Goal: Task Accomplishment & Management: Manage account settings

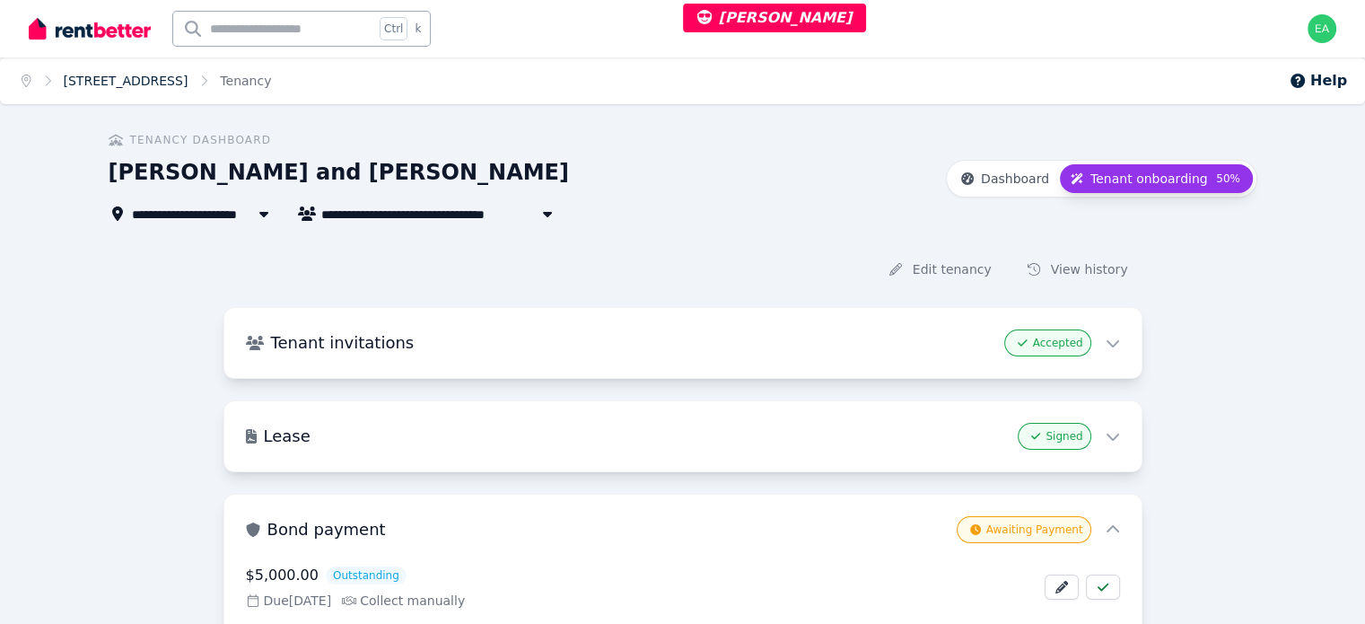
click at [118, 83] on link "[STREET_ADDRESS]" at bounding box center [126, 81] width 125 height 14
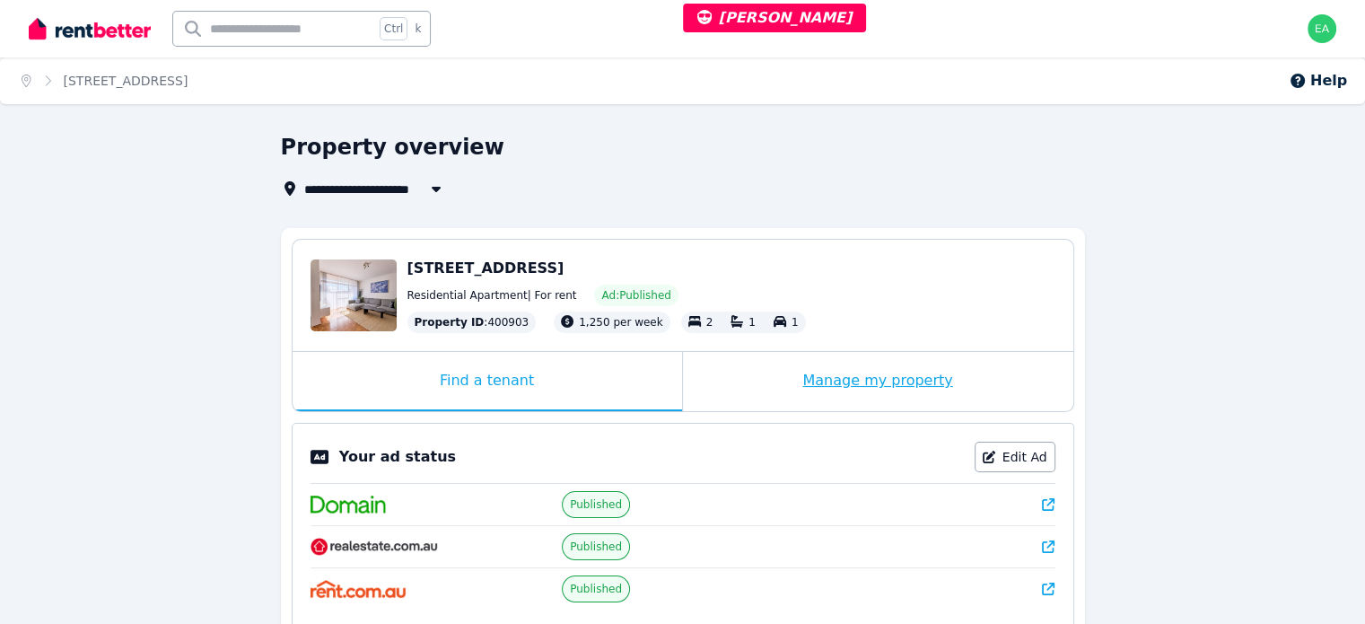
scroll to position [269, 0]
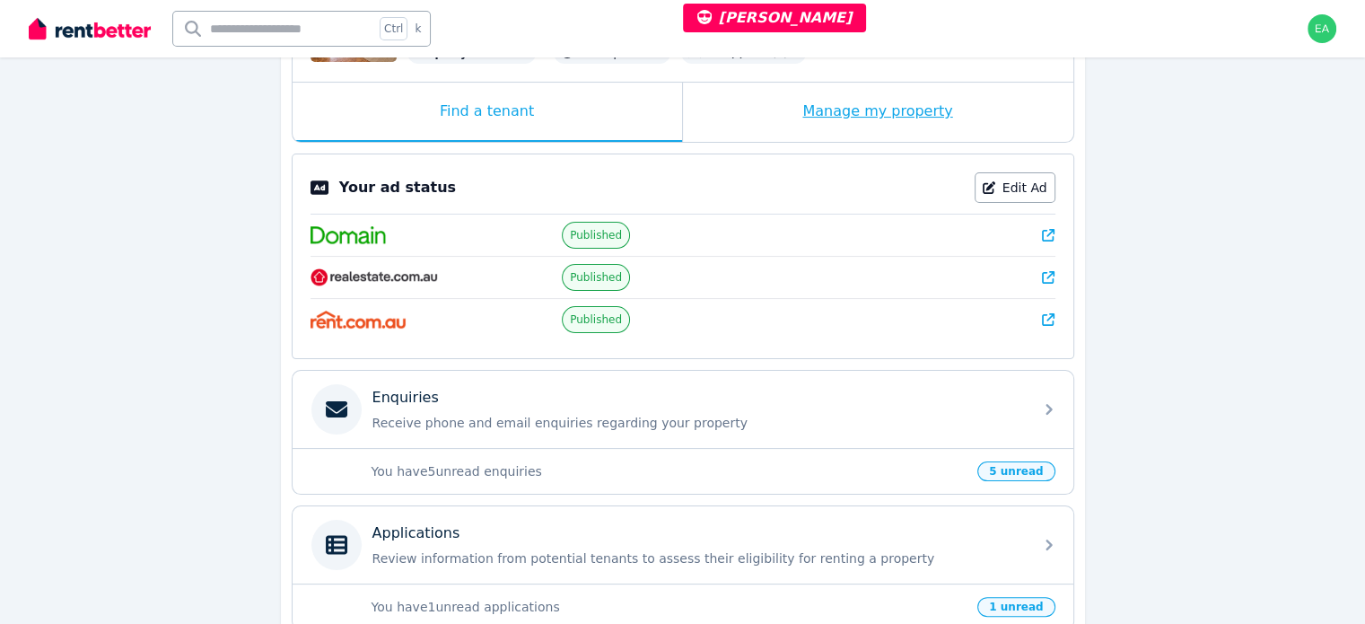
click at [740, 121] on div "Manage my property" at bounding box center [878, 112] width 390 height 59
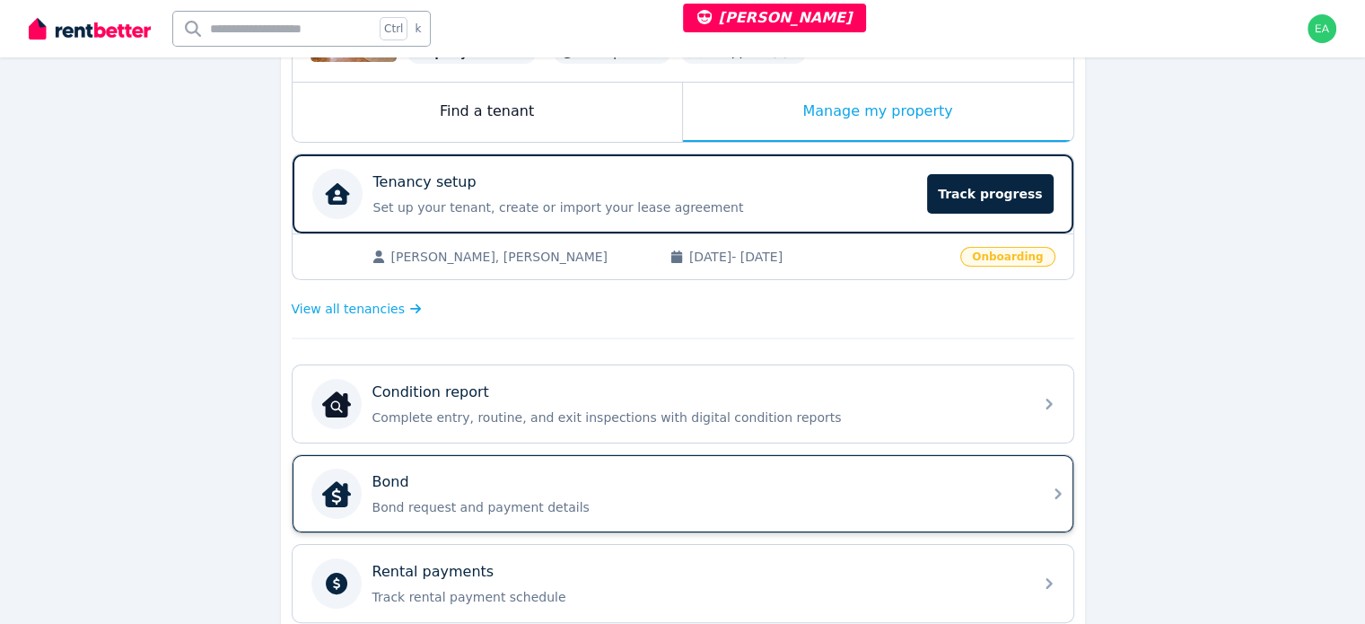
scroll to position [359, 0]
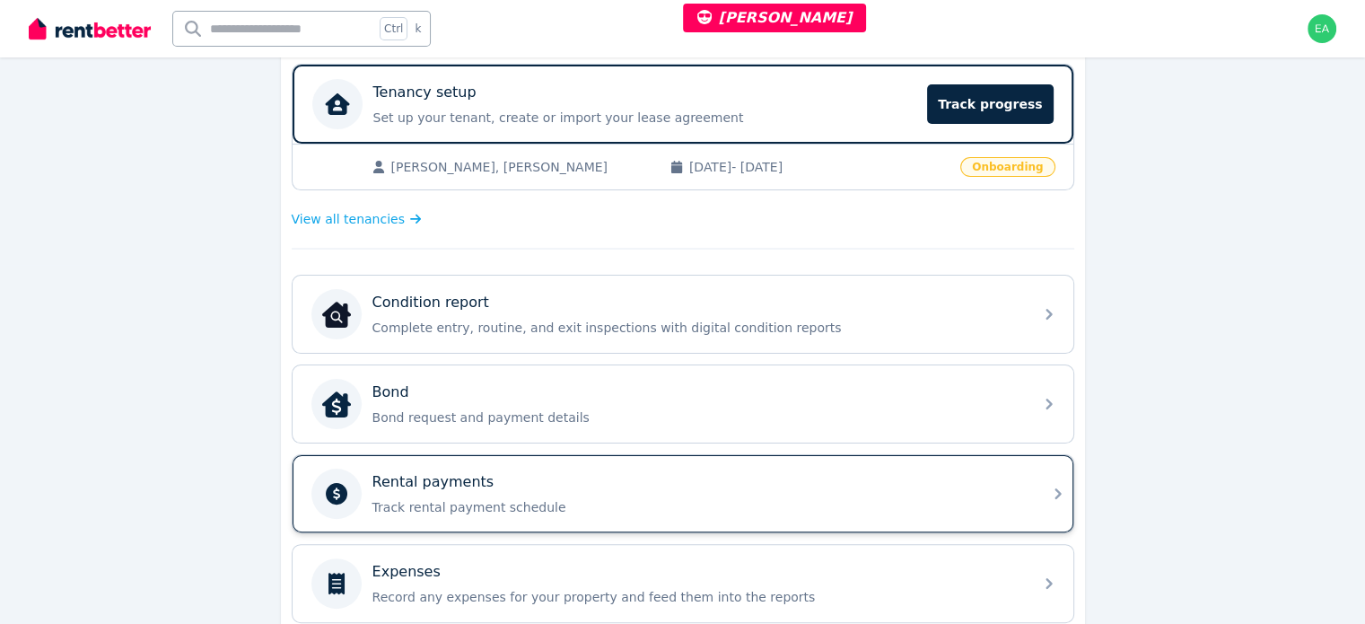
click at [794, 472] on div "Rental payments" at bounding box center [697, 482] width 650 height 22
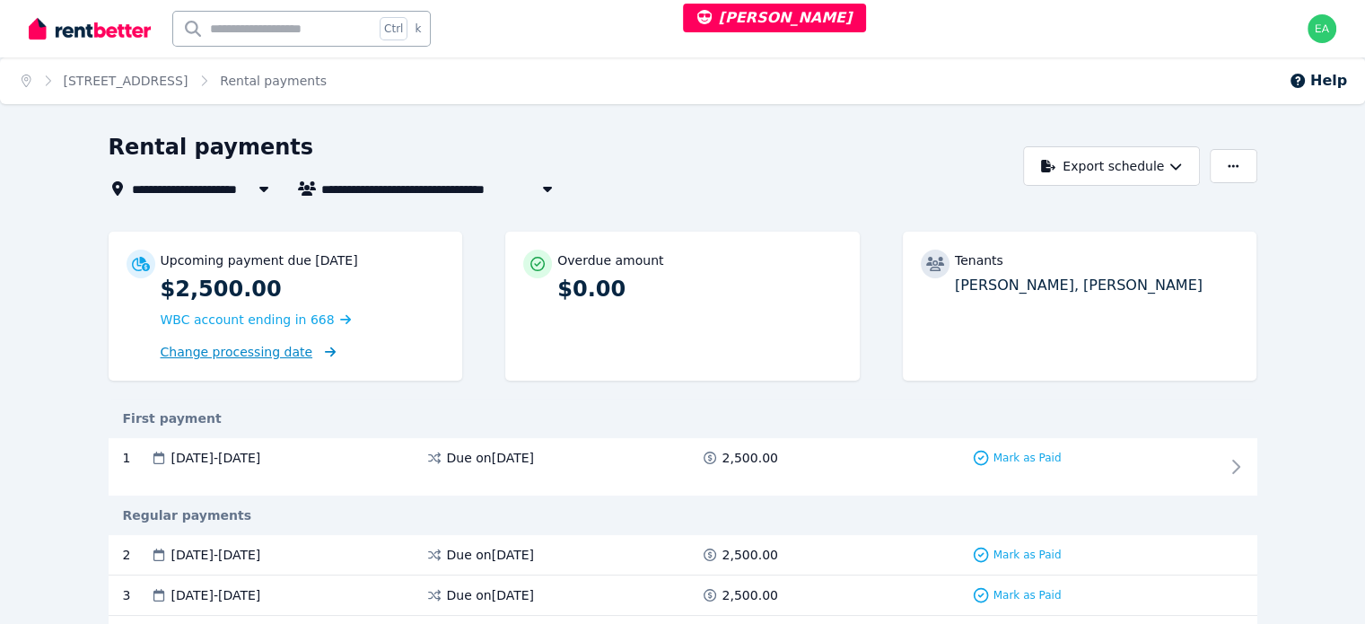
click at [163, 350] on span "Change processing date" at bounding box center [237, 352] width 153 height 18
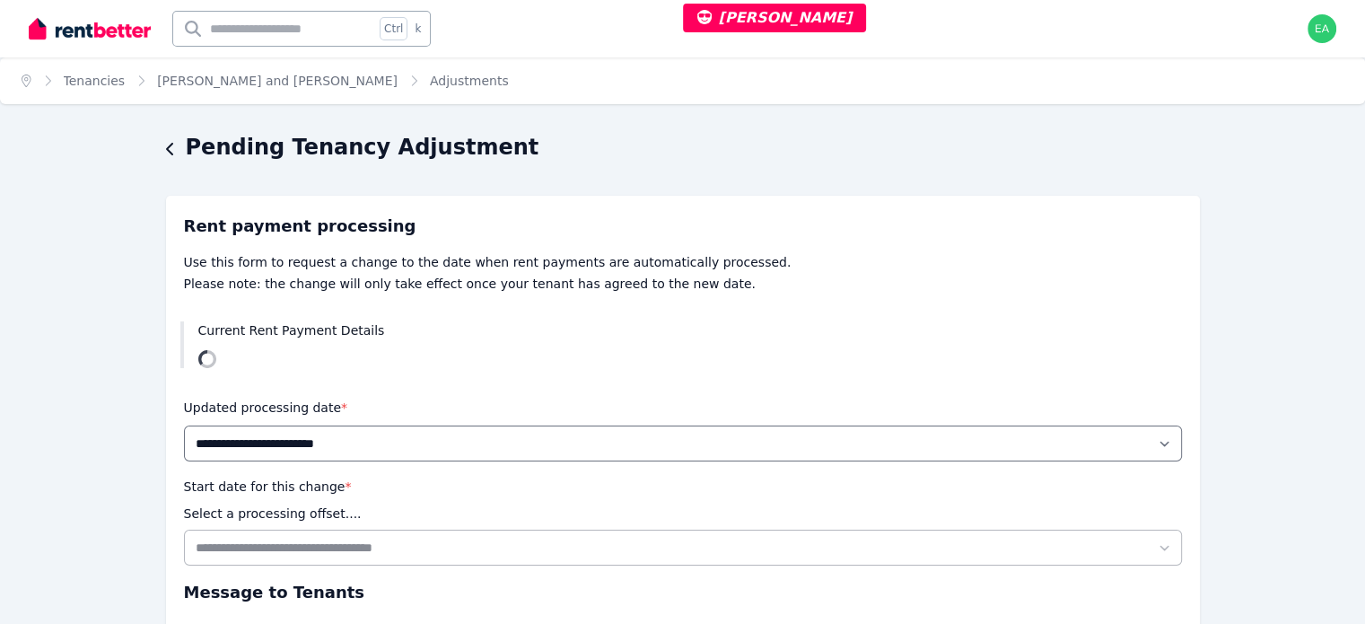
scroll to position [240, 0]
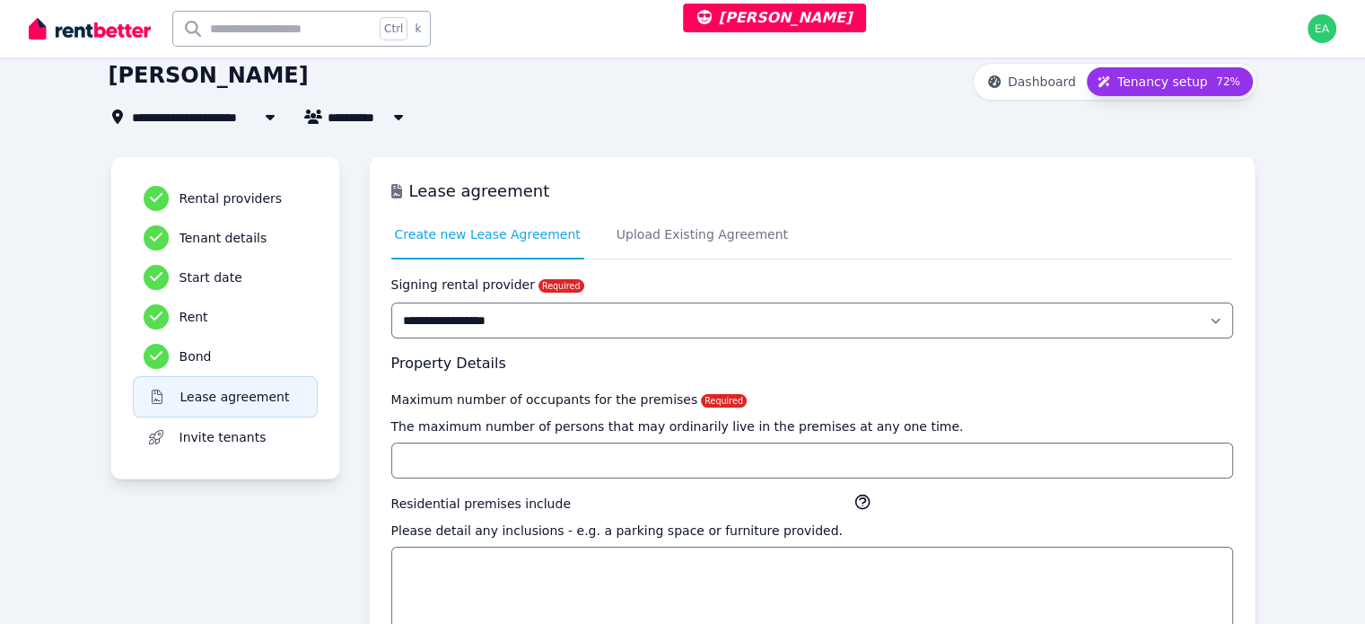
scroll to position [97, 0]
click at [617, 235] on span "Upload Existing Agreement" at bounding box center [702, 234] width 171 height 18
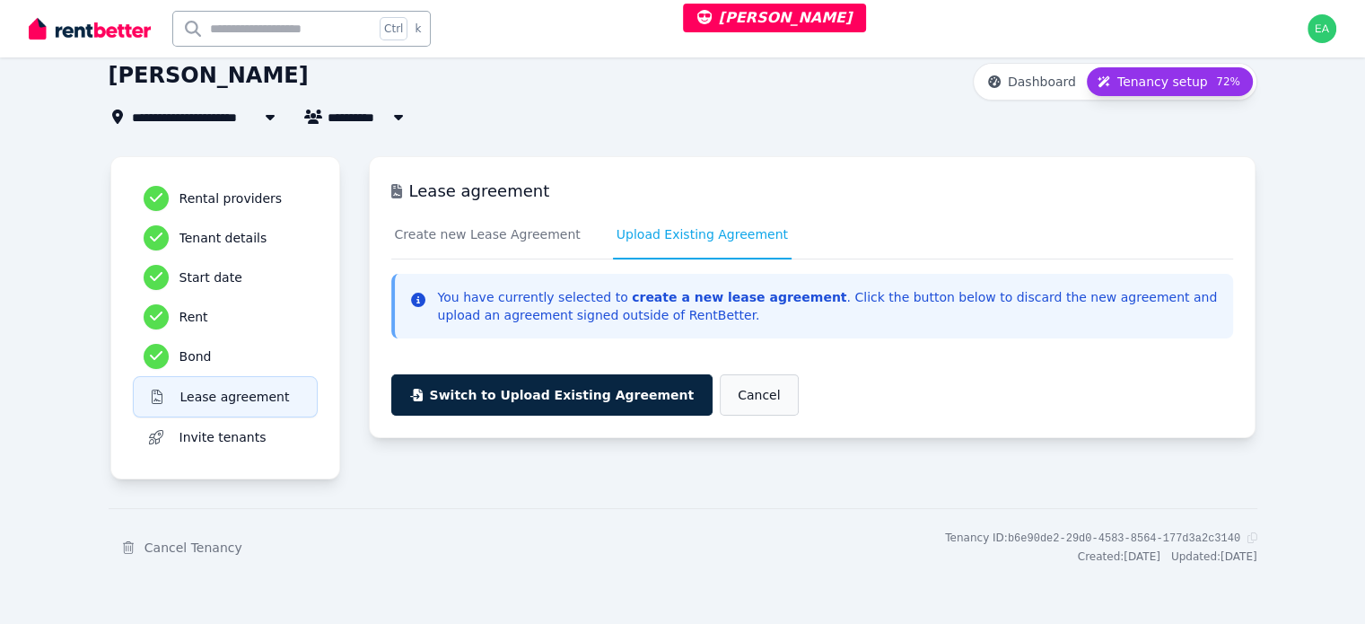
click at [720, 409] on button "Cancel" at bounding box center [759, 394] width 78 height 41
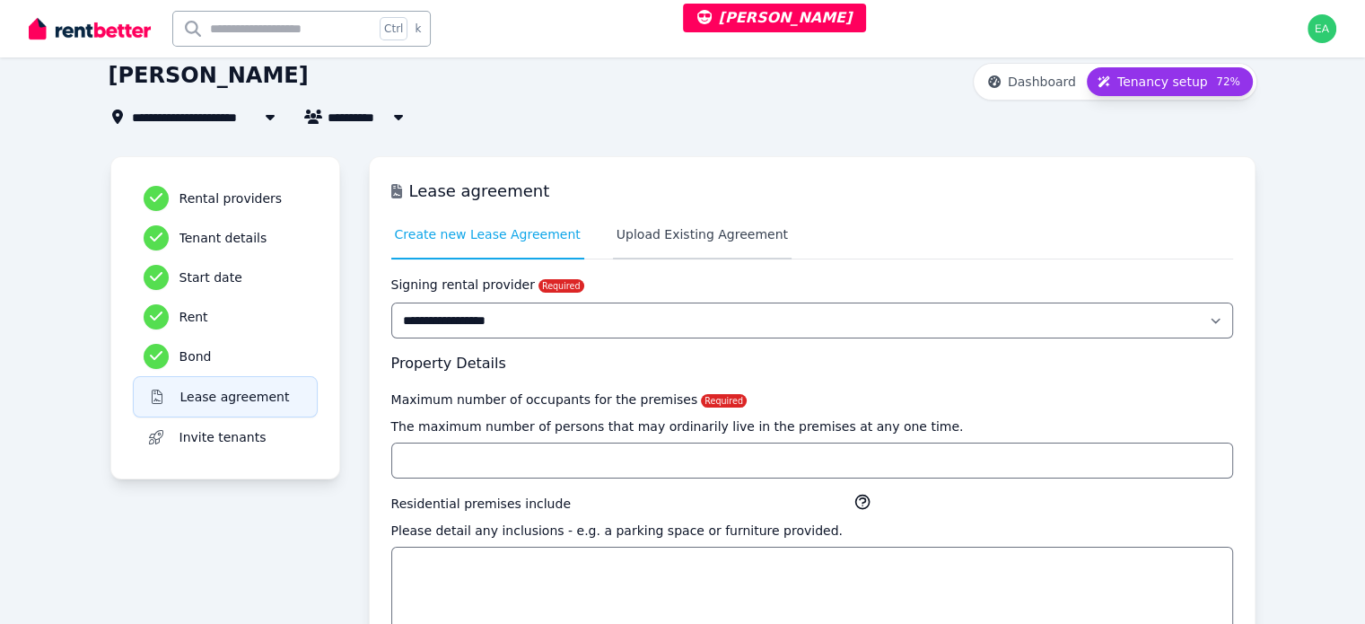
click at [628, 232] on span "Upload Existing Agreement" at bounding box center [702, 234] width 171 height 18
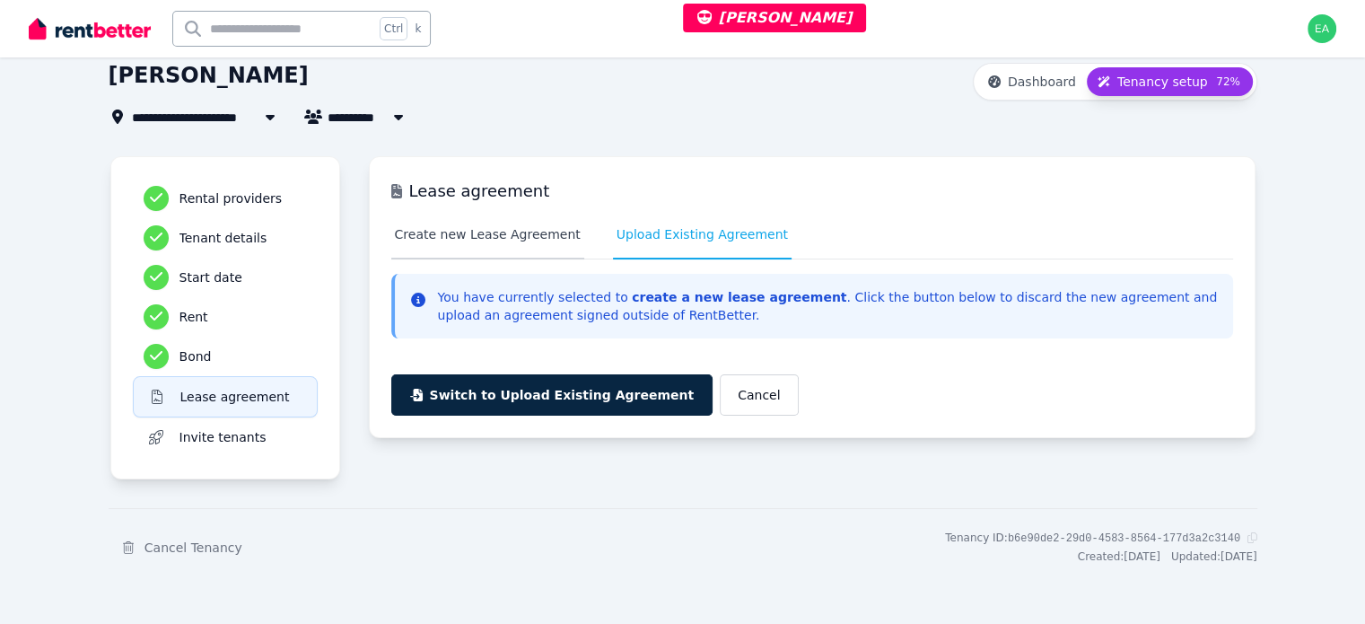
click at [402, 236] on span "Create new Lease Agreement" at bounding box center [488, 234] width 186 height 18
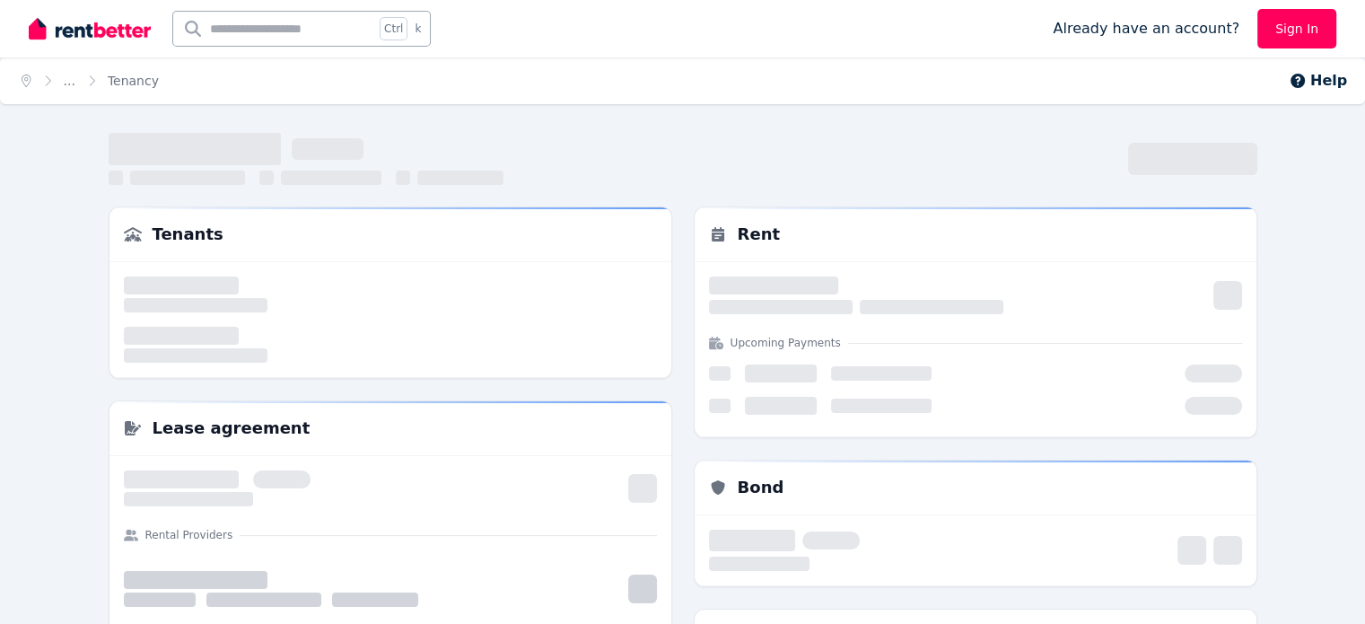
scroll to position [97, 0]
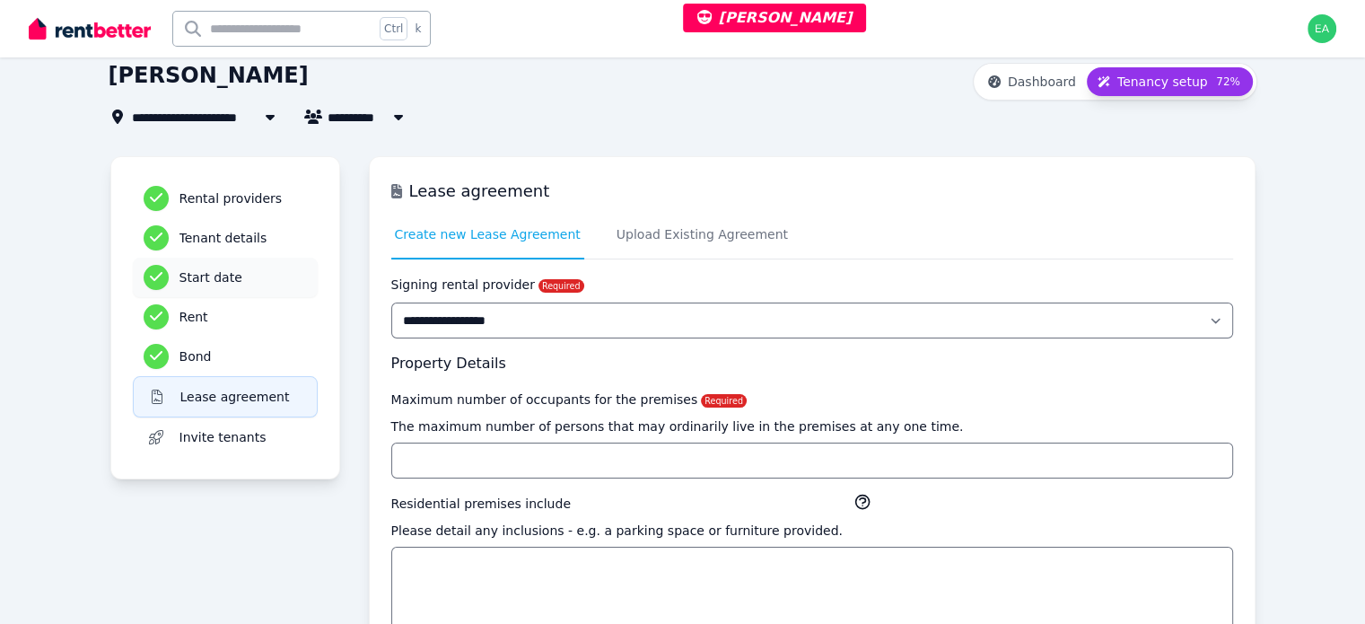
click at [180, 275] on h3 "Start date" at bounding box center [243, 277] width 127 height 18
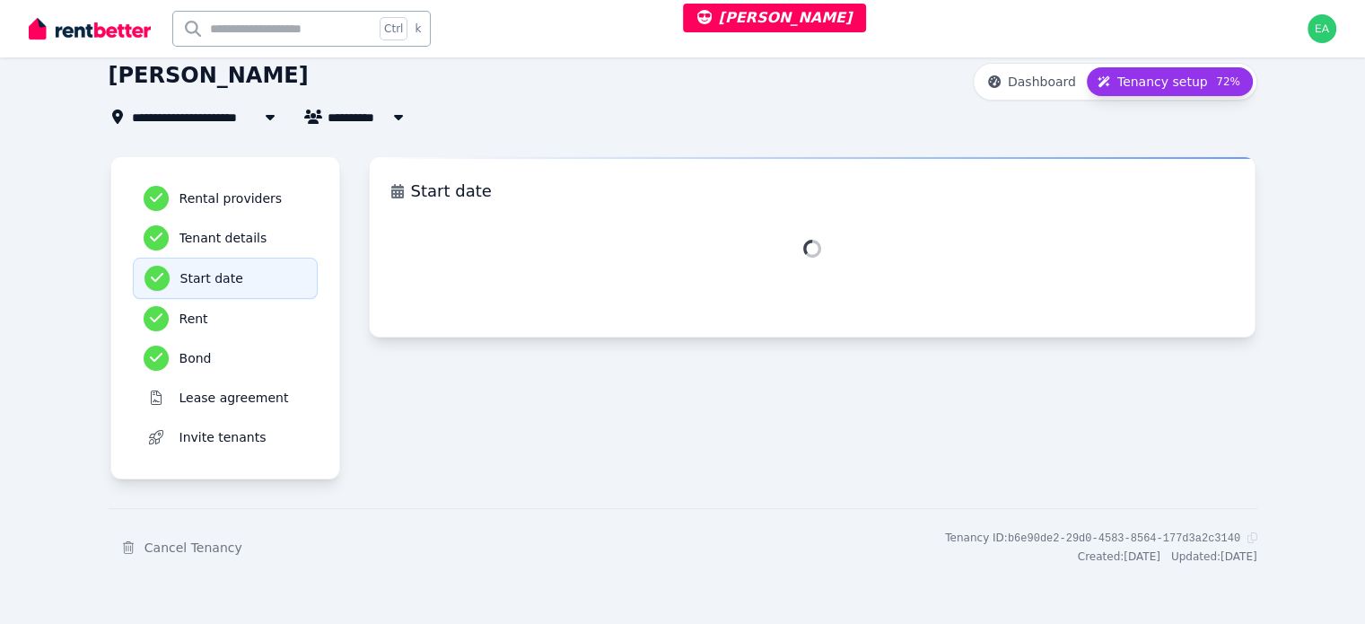
select select "**********"
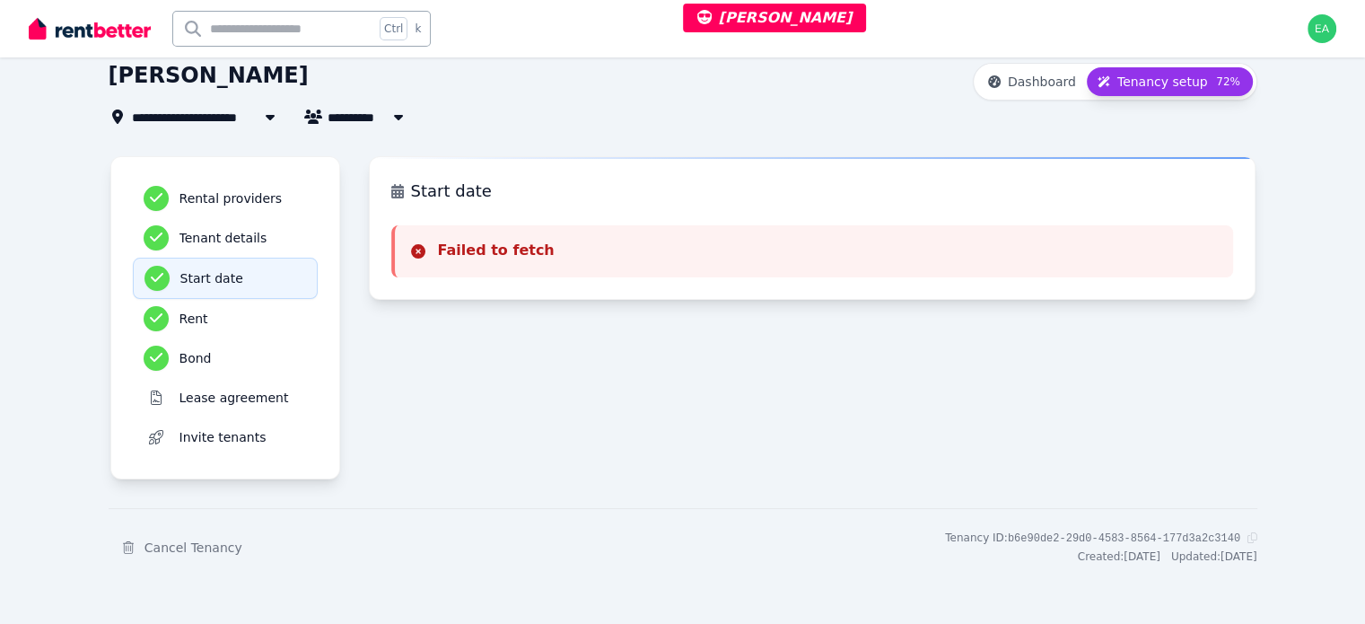
select select "**********"
